Goal: Transaction & Acquisition: Purchase product/service

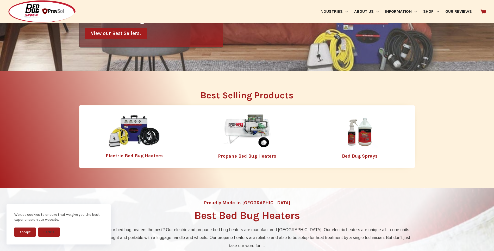
scroll to position [156, 0]
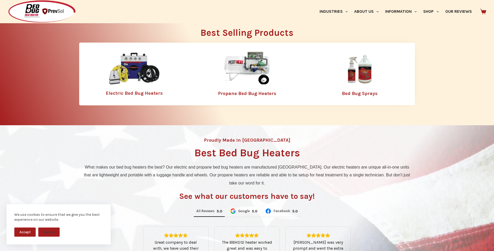
scroll to position [208, 0]
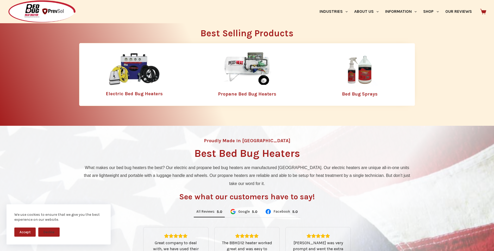
click at [143, 71] on img at bounding box center [134, 69] width 52 height 34
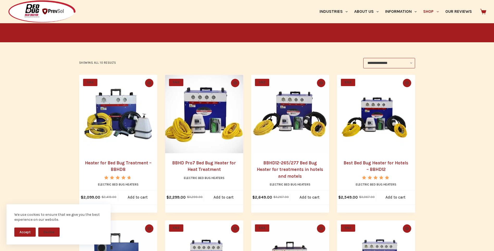
scroll to position [52, 0]
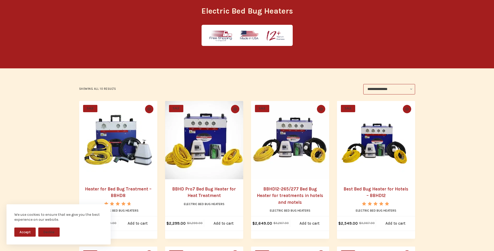
click at [138, 144] on img "Heater for Bed Bug Treatment - BBHD8" at bounding box center [118, 140] width 78 height 78
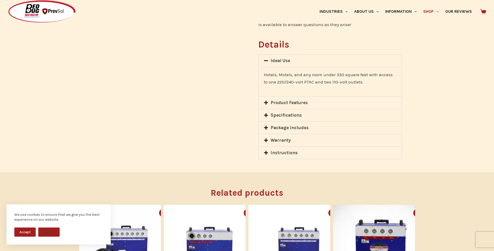
scroll to position [417, 0]
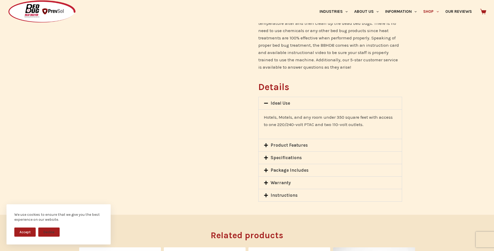
click at [292, 155] on link "Specifications" at bounding box center [286, 157] width 31 height 5
